Goal: Information Seeking & Learning: Learn about a topic

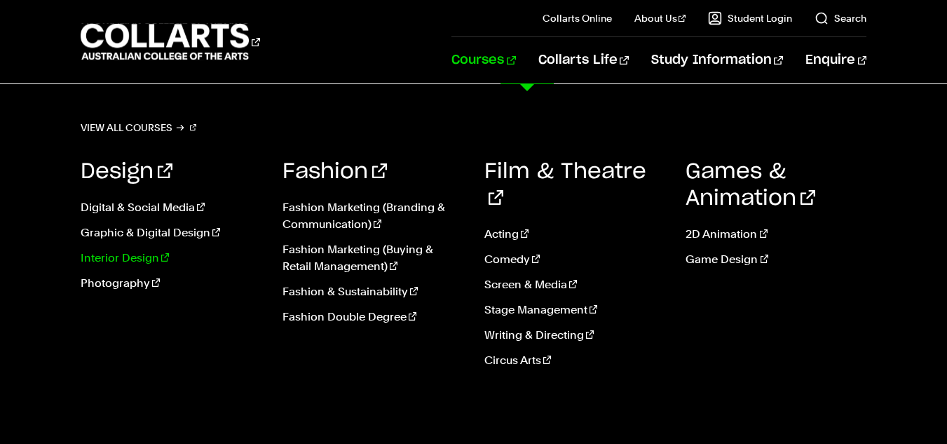
click at [142, 257] on link "Interior Design" at bounding box center [171, 258] width 181 height 17
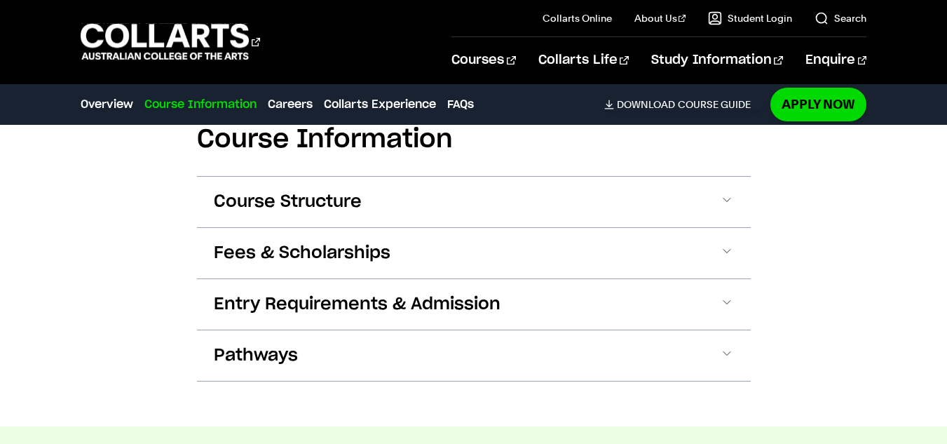
scroll to position [1691, 0]
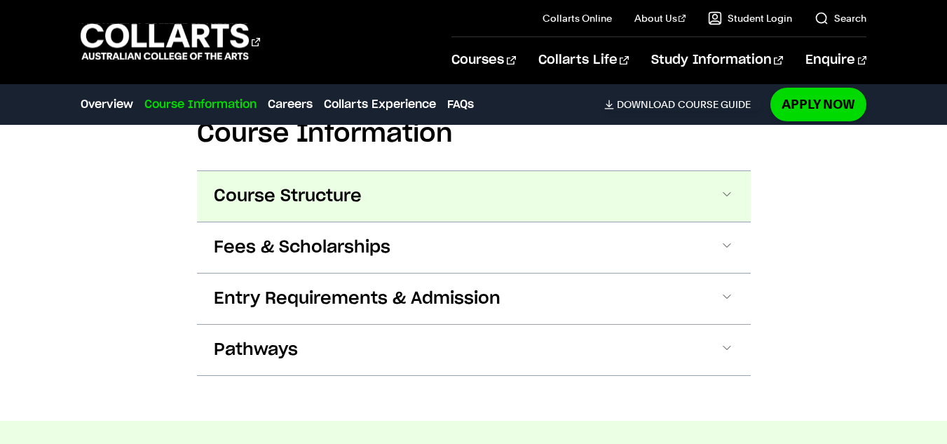
click at [526, 184] on button "Course Structure" at bounding box center [474, 196] width 554 height 50
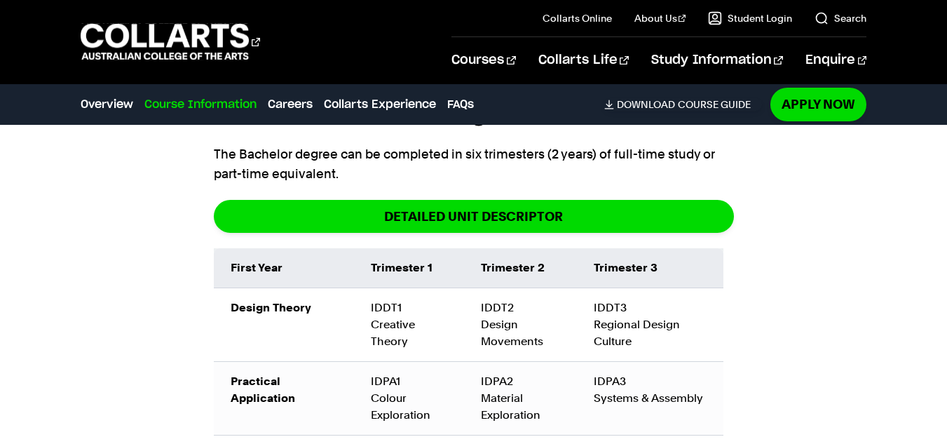
scroll to position [1805, 0]
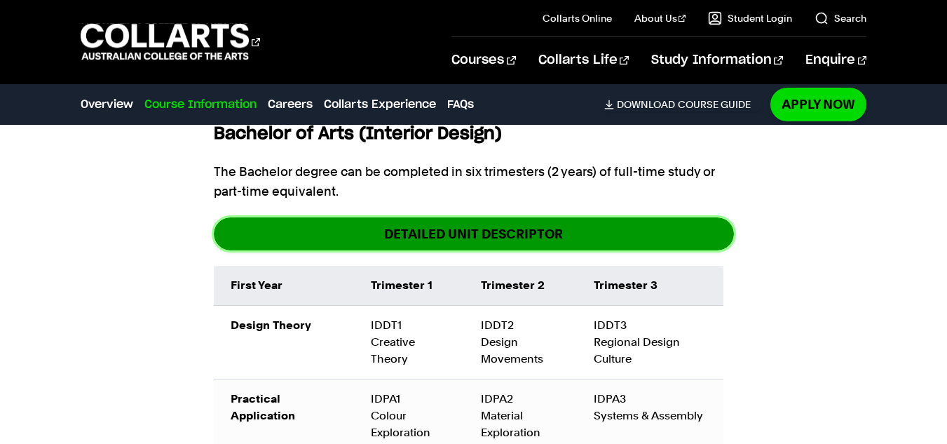
click at [475, 226] on span "DETAILED UNIT DESCRIPTOR" at bounding box center [473, 234] width 179 height 16
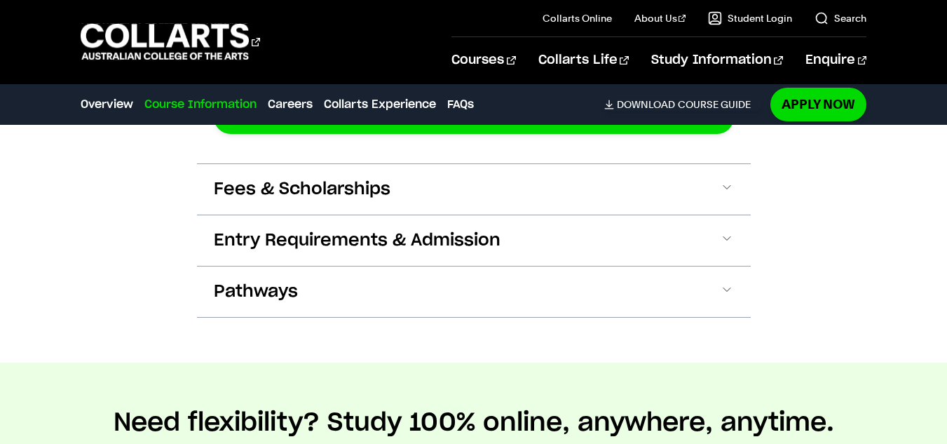
scroll to position [2657, 0]
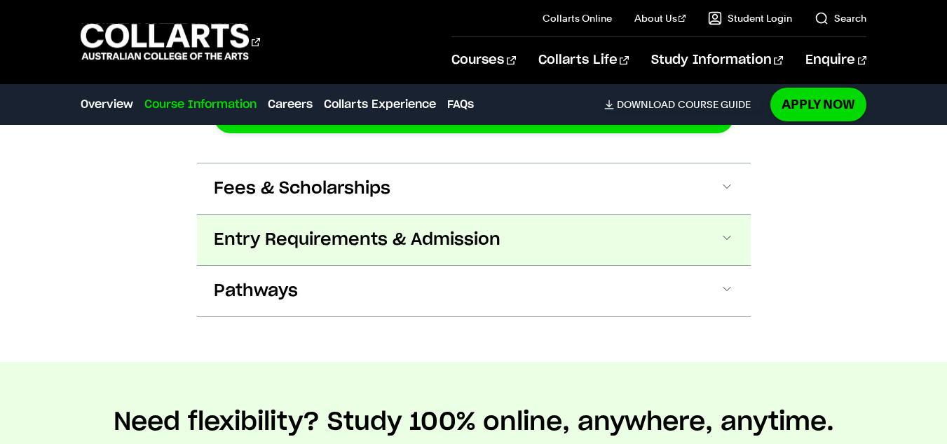
click at [472, 229] on span "Entry Requirements & Admission" at bounding box center [357, 240] width 287 height 22
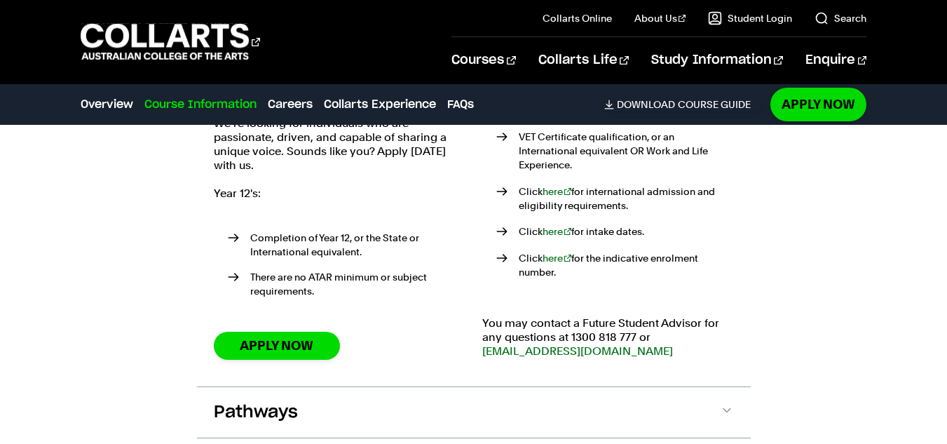
scroll to position [2932, 0]
click at [316, 331] on link "Apply Now" at bounding box center [277, 344] width 126 height 27
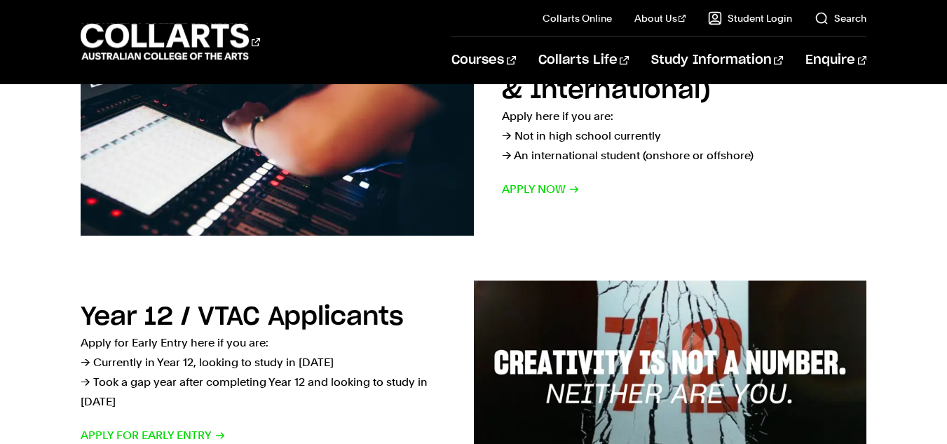
scroll to position [366, 0]
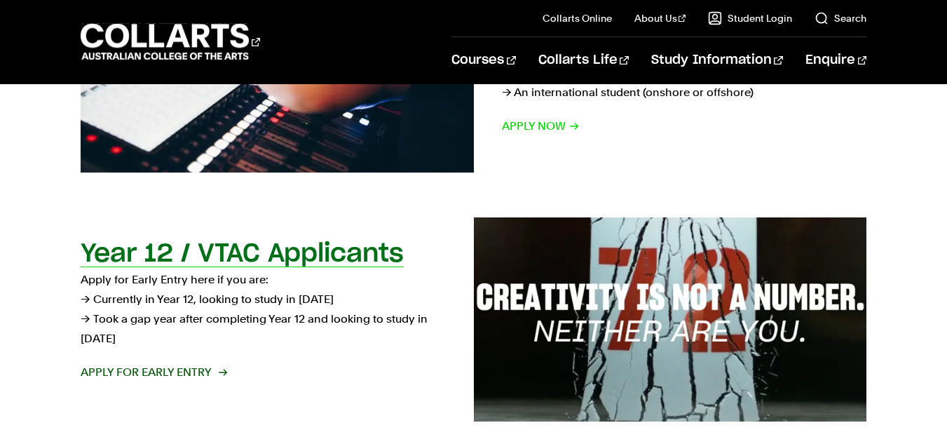
click at [176, 372] on span "Apply for Early Entry" at bounding box center [153, 372] width 145 height 20
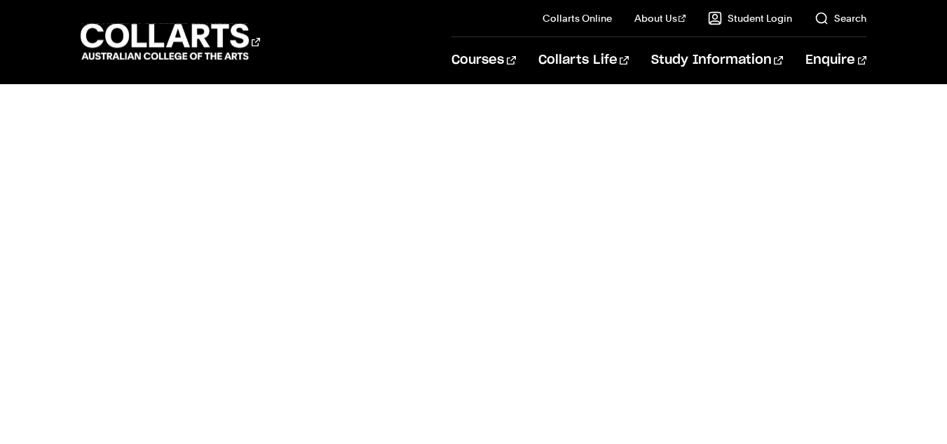
scroll to position [1235, 0]
